Goal: Task Accomplishment & Management: Manage account settings

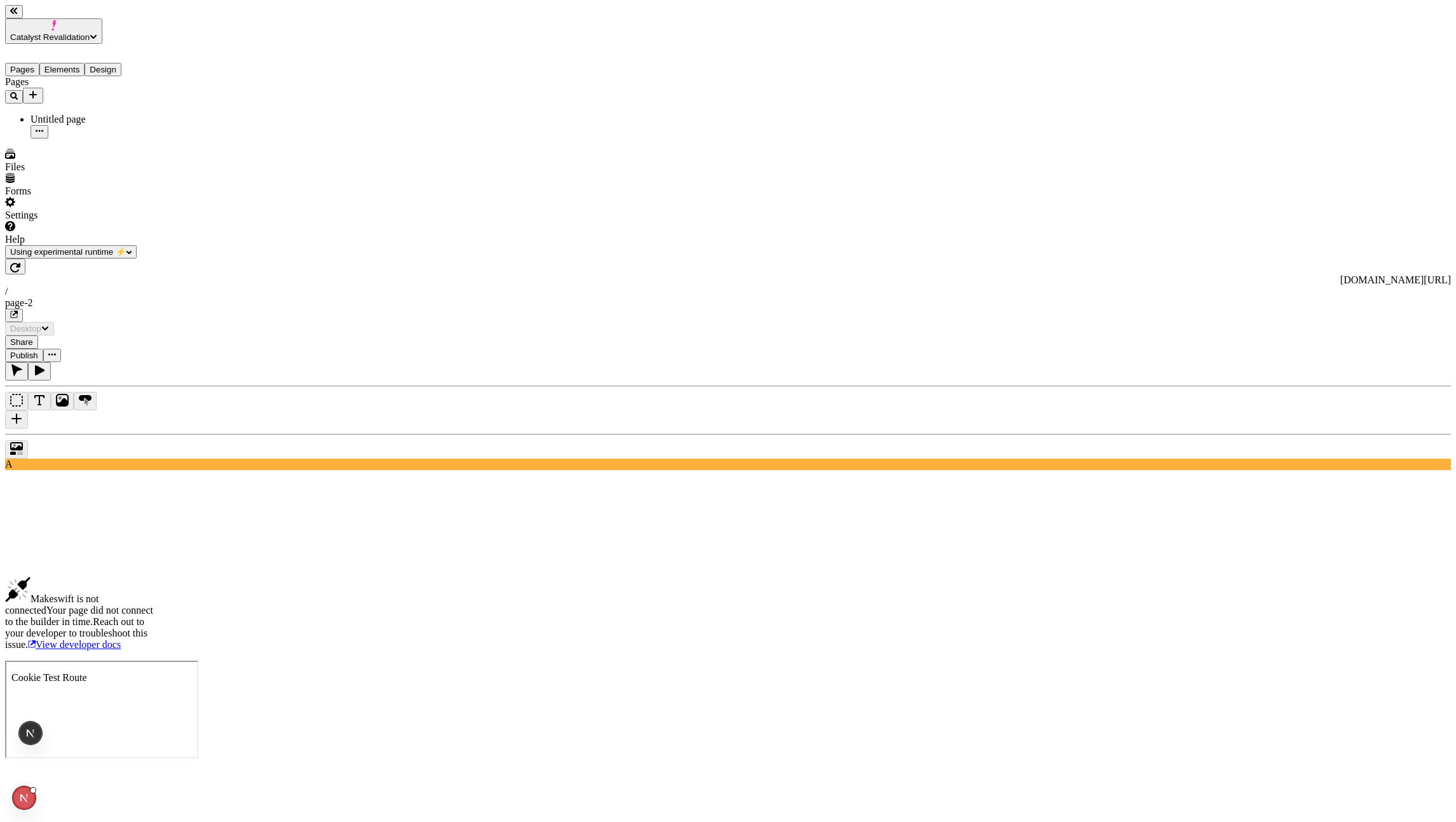
click at [42, 25] on button "Catalyst Revalidation" at bounding box center [53, 31] width 97 height 25
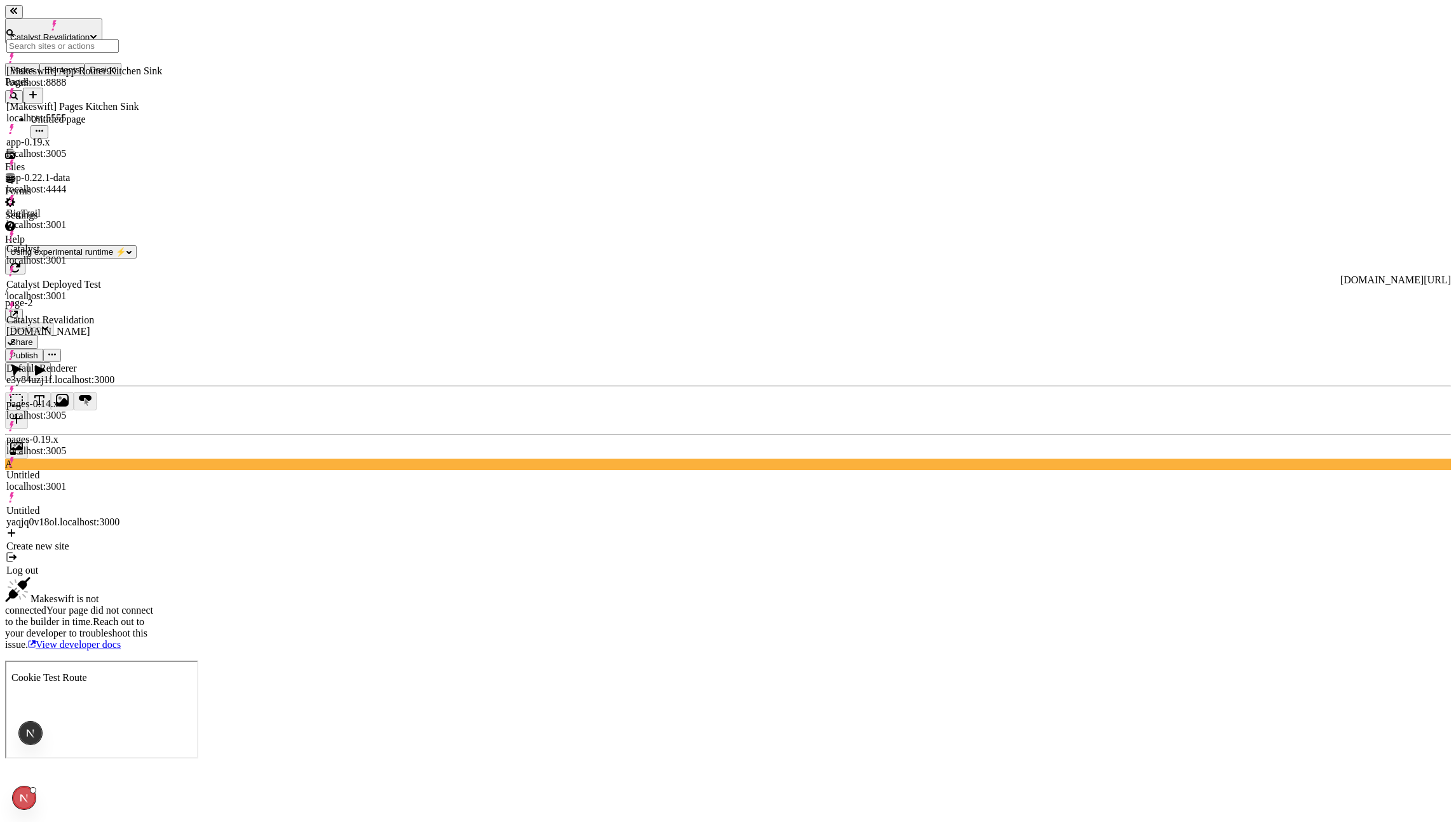
click at [53, 139] on div "Pages Untitled page" at bounding box center [80, 108] width 152 height 62
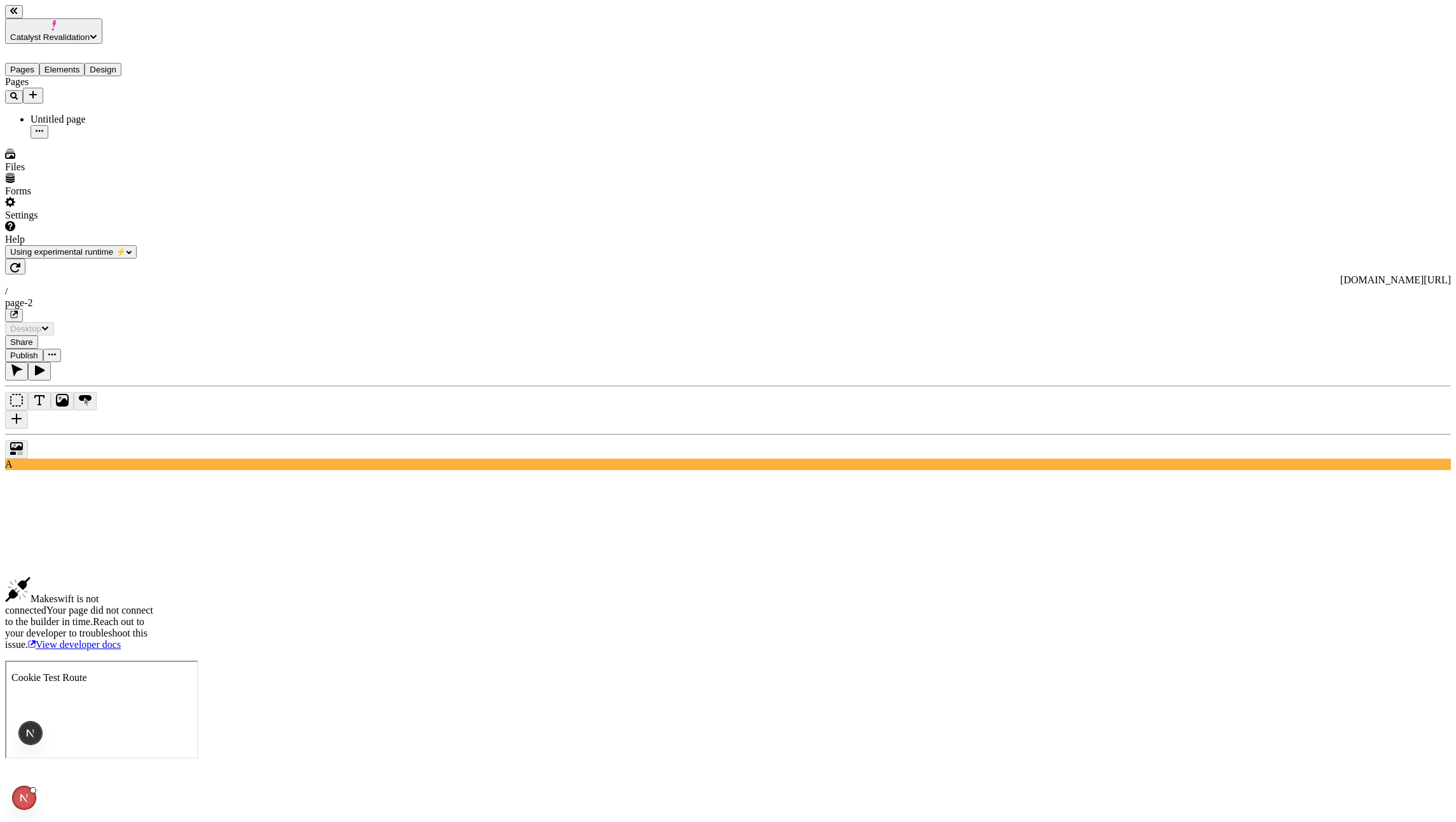
click at [94, 221] on div "Settings" at bounding box center [80, 208] width 152 height 24
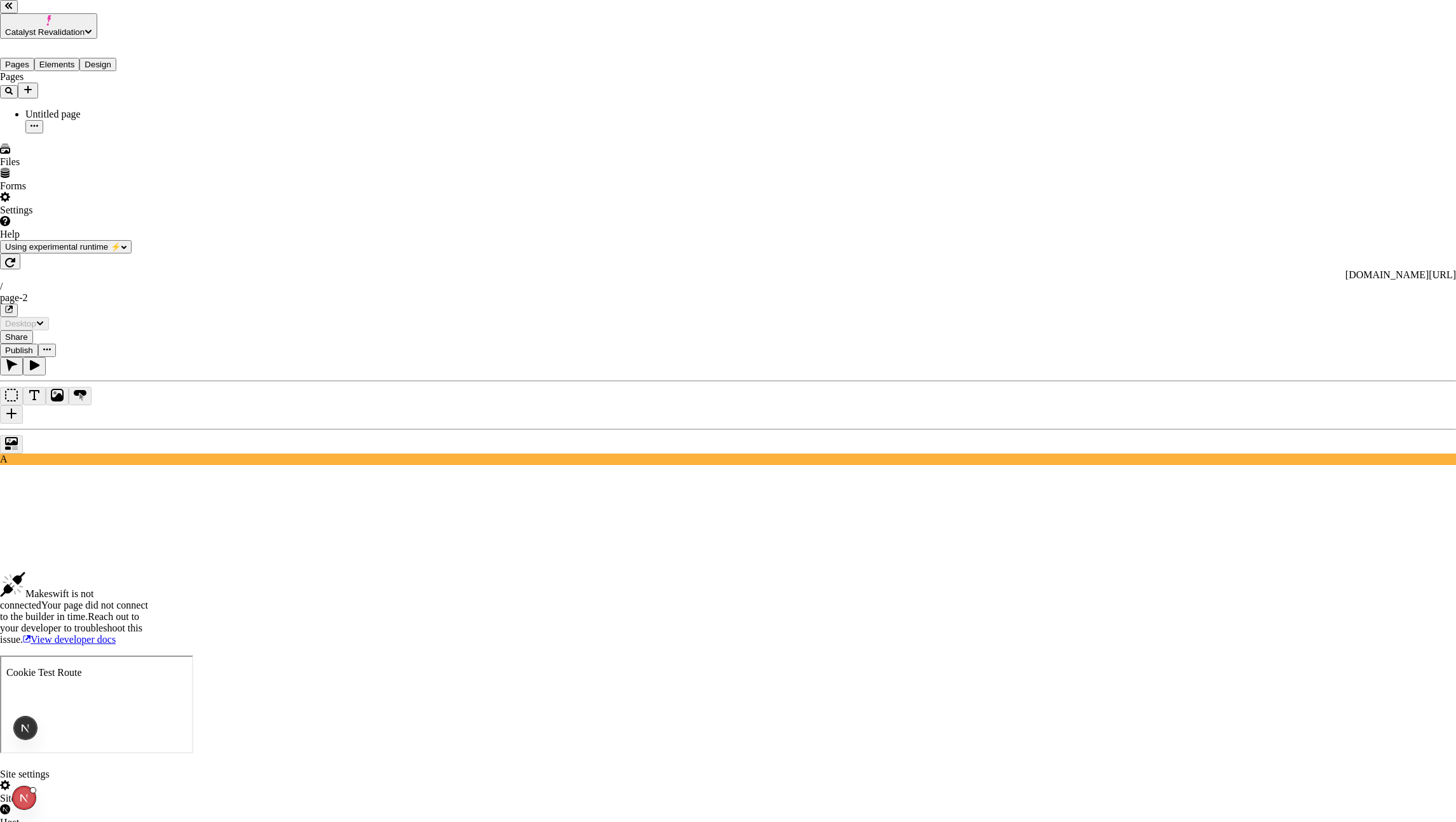
click at [463, 522] on div "Host" at bounding box center [728, 816] width 1456 height 24
click at [433, 522] on div "Site" at bounding box center [728, 799] width 1456 height 12
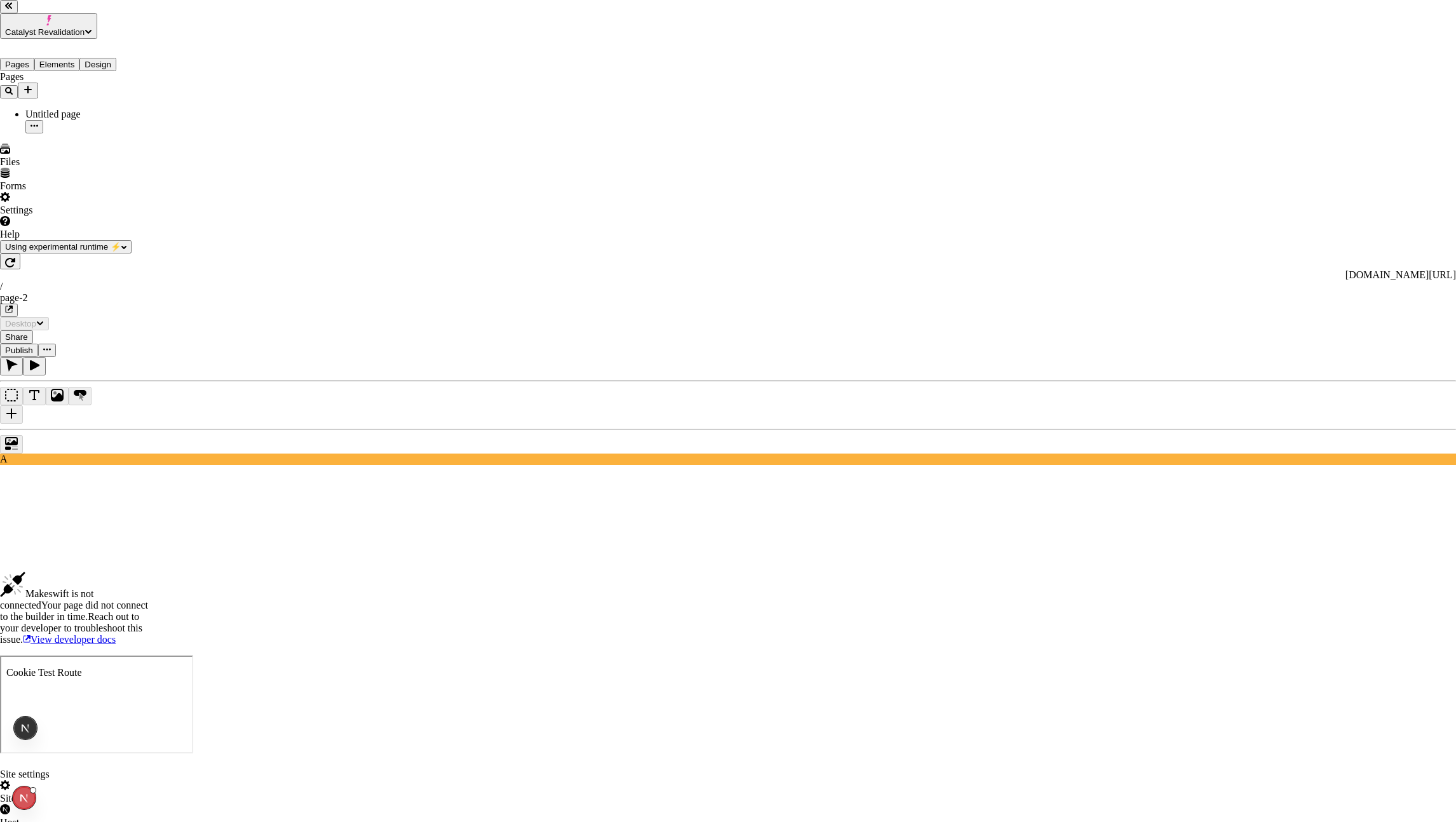
type input "Catalyst Revalidation"
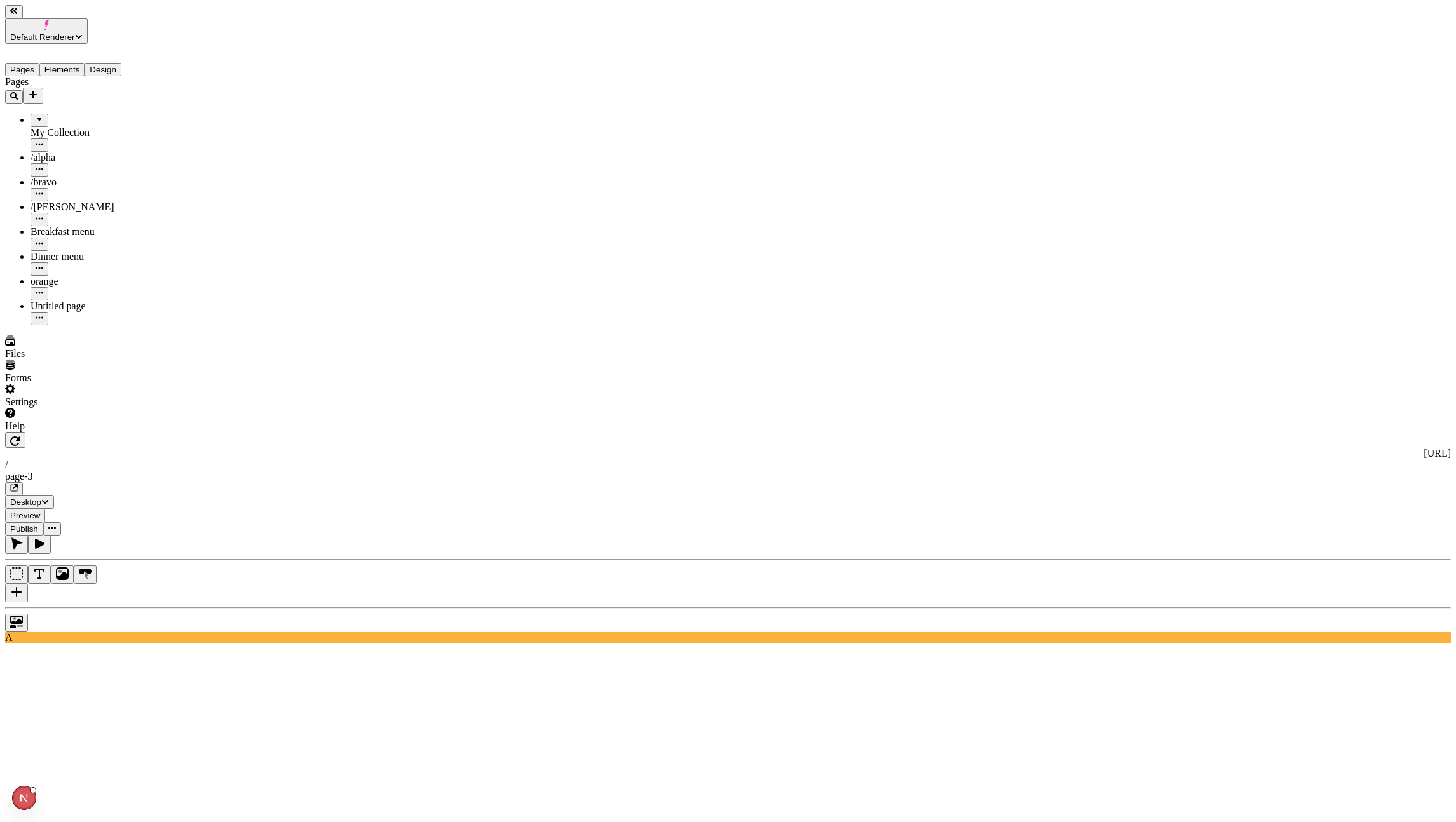
click at [75, 32] on span "Default Renderer" at bounding box center [42, 37] width 65 height 10
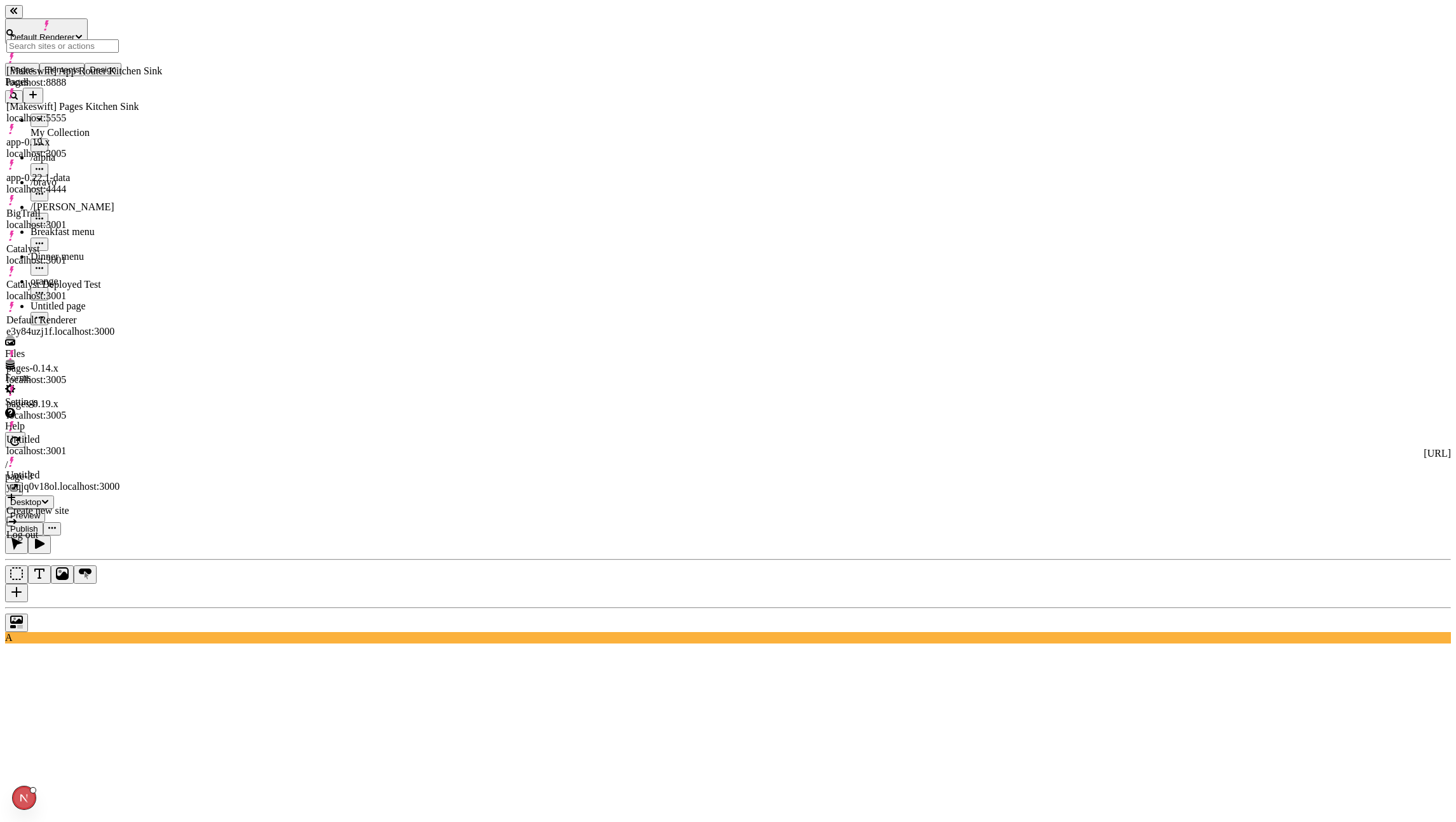
click at [98, 71] on div "[Makeswift] App Router Kitchen Sink" at bounding box center [84, 72] width 156 height 12
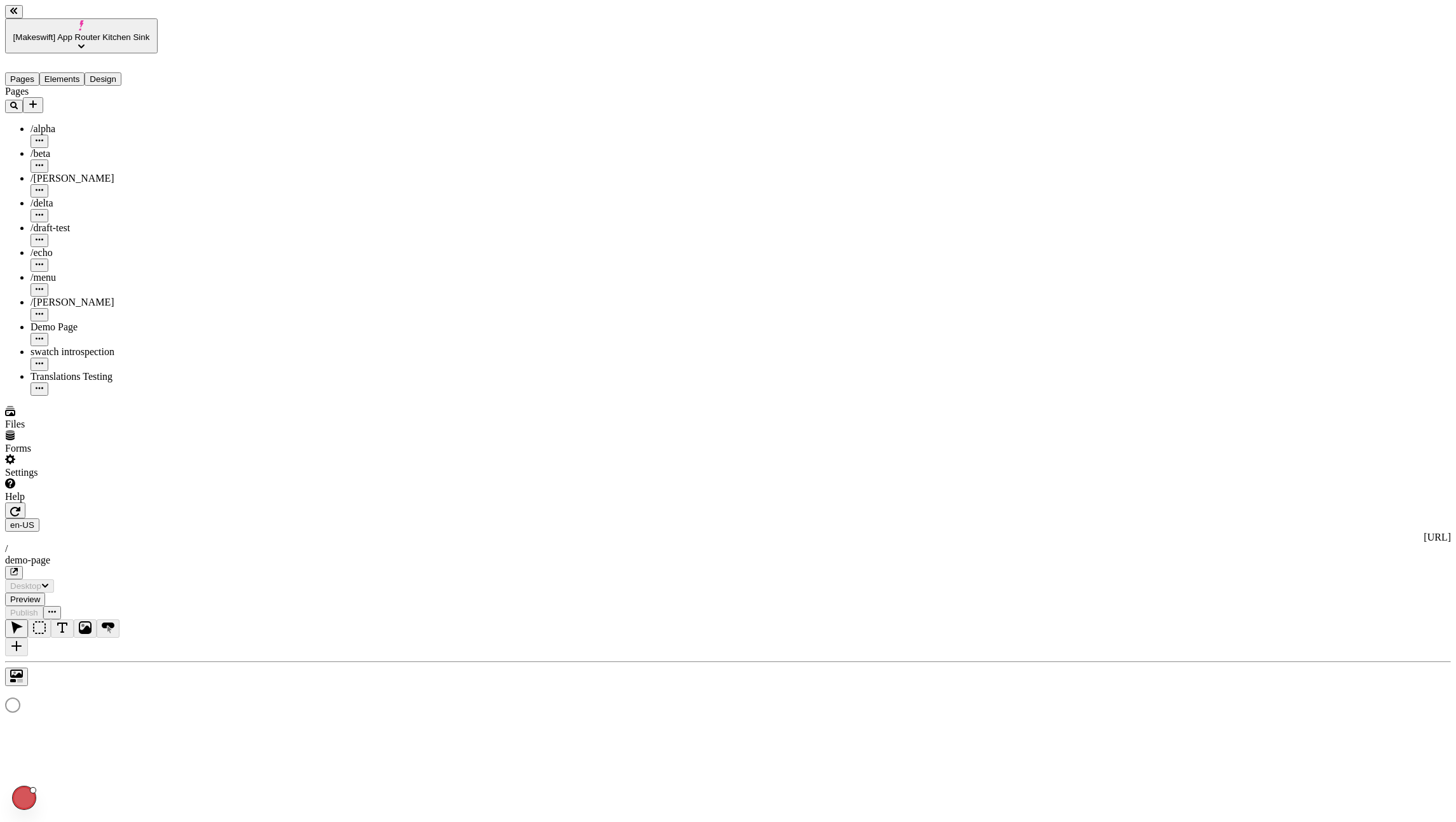
type input "/demo-page"
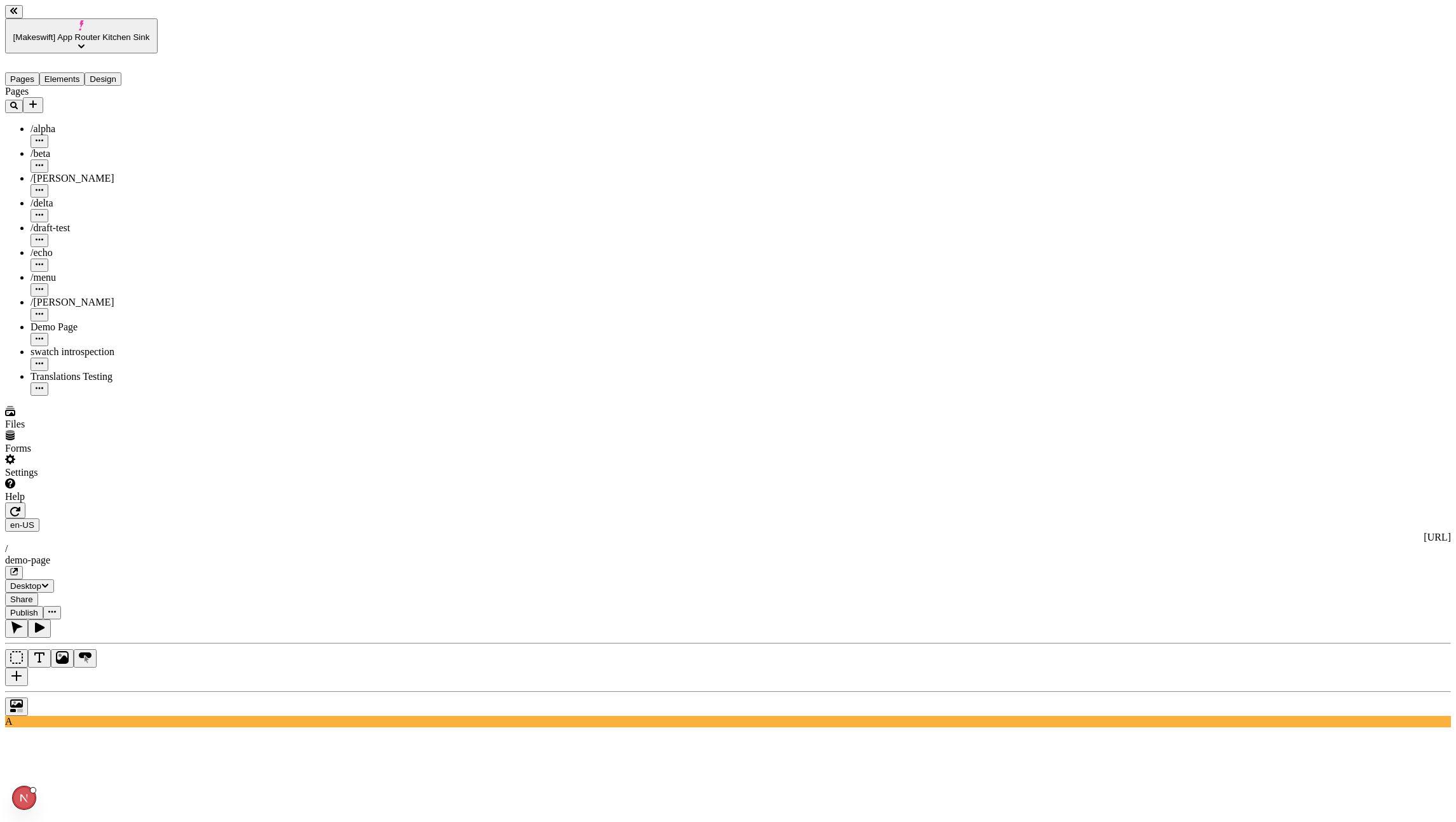
click at [17, 522] on icon "button" at bounding box center [14, 572] width 7 height 7
